Goal: Check status: Check status

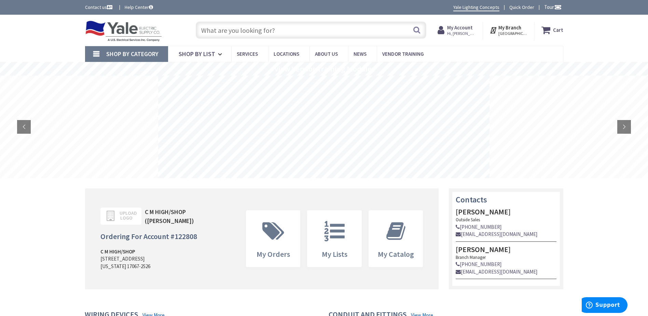
click at [468, 31] on span "Hi, [PERSON_NAME]" at bounding box center [461, 33] width 29 height 5
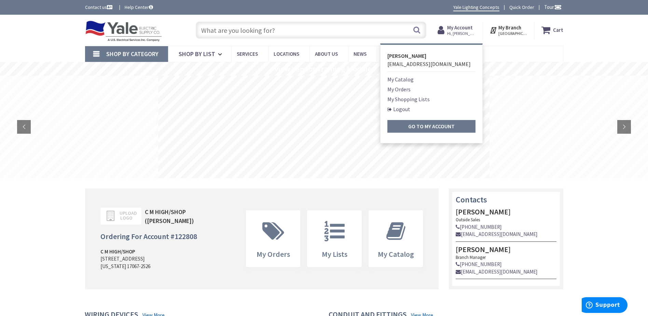
click at [410, 92] on link "My Orders" at bounding box center [398, 89] width 23 height 8
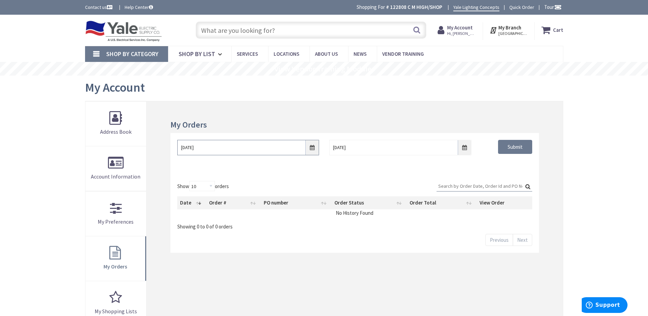
click at [310, 149] on input "9/1/2025" at bounding box center [248, 147] width 142 height 15
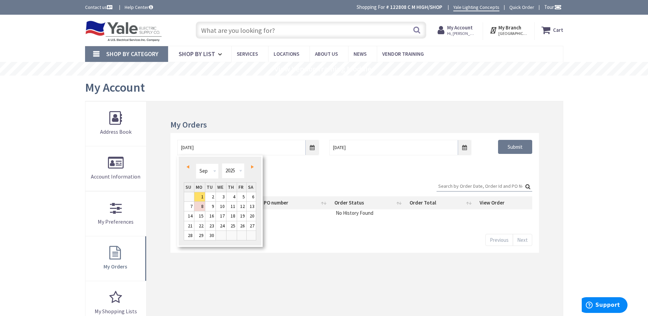
click at [191, 166] on link "Prev" at bounding box center [188, 166] width 9 height 9
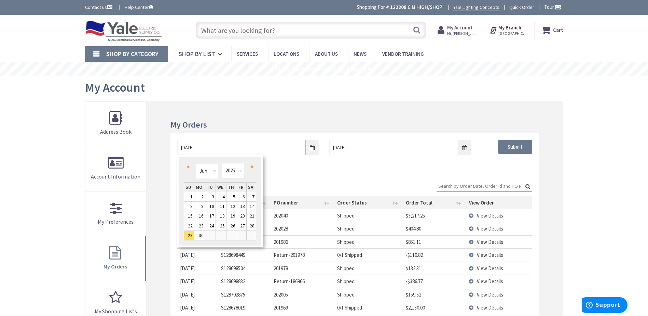
click at [255, 165] on link "Next" at bounding box center [250, 166] width 9 height 9
click at [189, 237] on link "27" at bounding box center [189, 235] width 10 height 9
type input "07/27/2025"
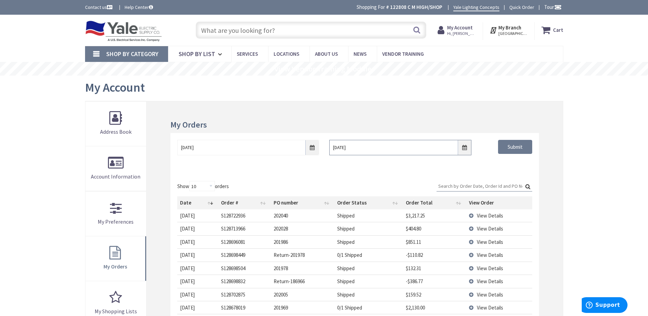
click at [467, 146] on input "9/8/2025" at bounding box center [400, 147] width 142 height 15
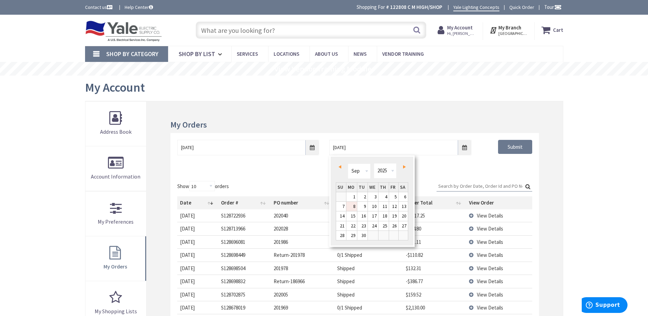
click at [339, 168] on span "Prev" at bounding box center [339, 166] width 3 height 3
click at [401, 196] on link "2" at bounding box center [404, 196] width 10 height 9
type input "08/02/2025"
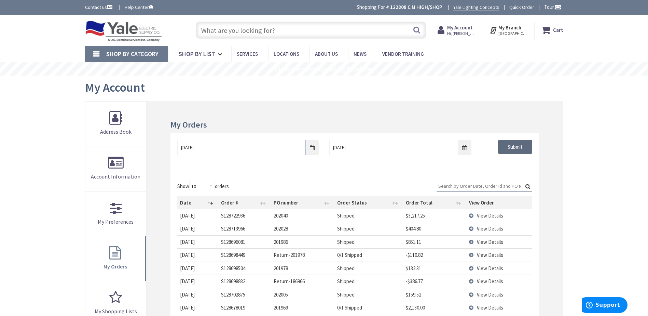
click at [508, 149] on input "Submit" at bounding box center [515, 147] width 34 height 14
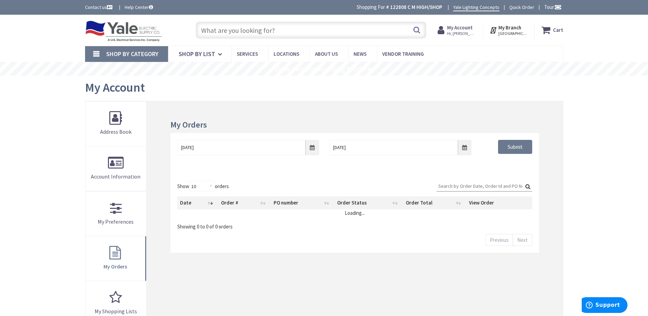
click at [485, 187] on input "Search:" at bounding box center [485, 186] width 96 height 10
type input "201562"
click at [527, 183] on label "Search: 201562" at bounding box center [485, 186] width 96 height 11
click at [527, 183] on input "201562" at bounding box center [485, 186] width 96 height 10
click at [521, 176] on div "Show 10 25 50 100 orders Search: 201562 Date Order # PO number Order Status Ord…" at bounding box center [354, 213] width 368 height 79
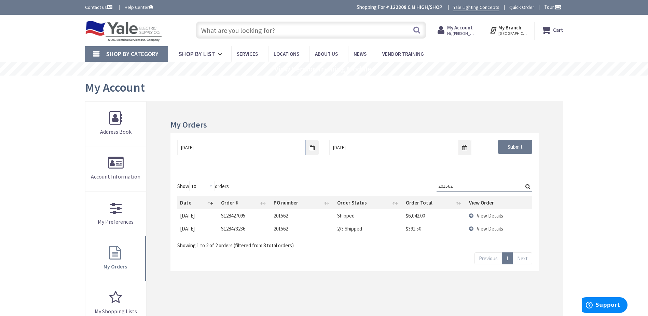
click at [475, 227] on td "View Details" at bounding box center [499, 228] width 66 height 13
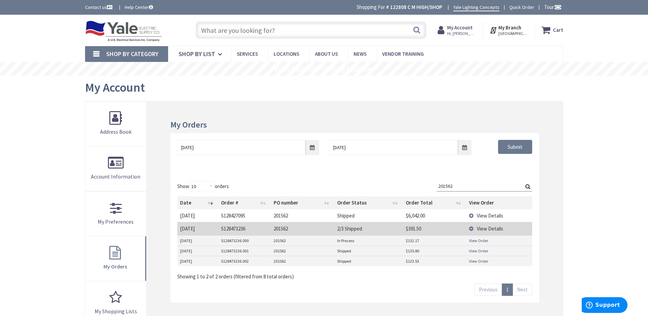
click at [475, 241] on link "View Order" at bounding box center [478, 240] width 19 height 6
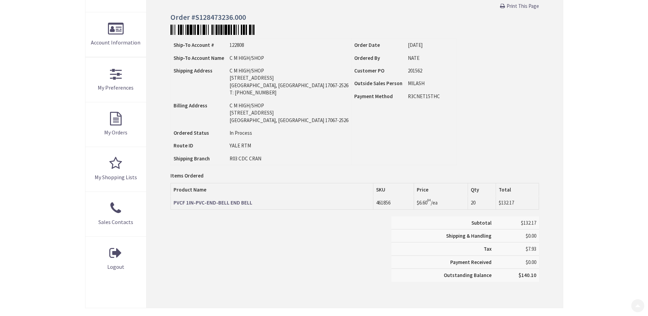
scroll to position [171, 0]
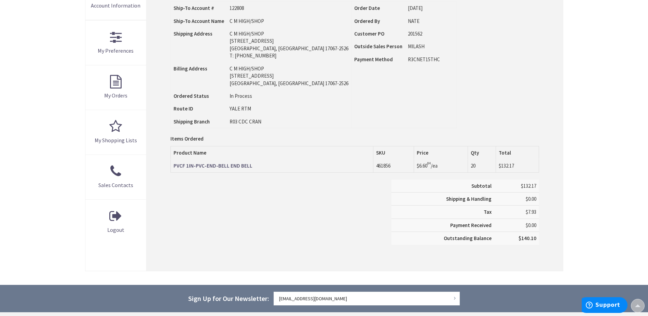
click at [180, 165] on strong "PVCF 1IN-PVC-END-BELL END BELL" at bounding box center [213, 165] width 79 height 6
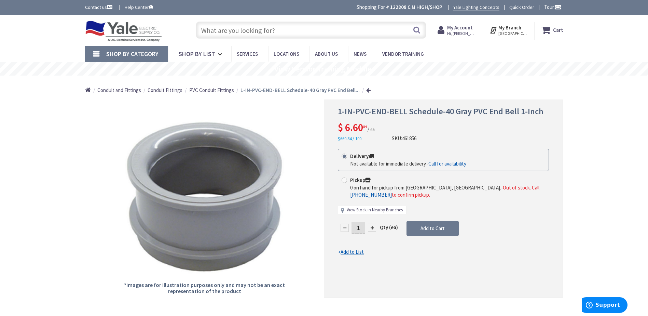
click at [356, 210] on link "View Stock in Nearby Branches" at bounding box center [375, 210] width 56 height 6
select select "data-availability"
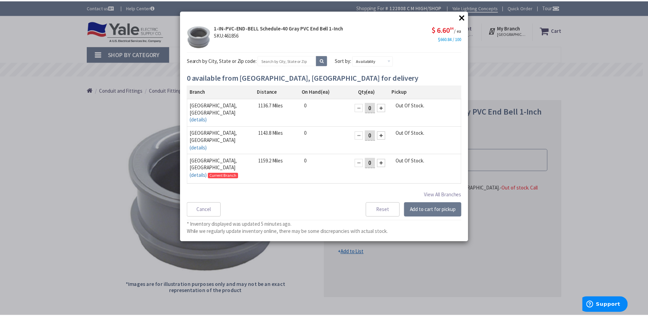
scroll to position [10, 0]
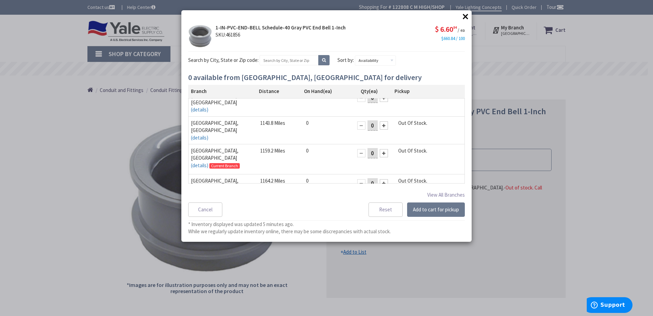
click at [469, 13] on button "×" at bounding box center [465, 16] width 10 height 10
